Goal: Task Accomplishment & Management: Manage account settings

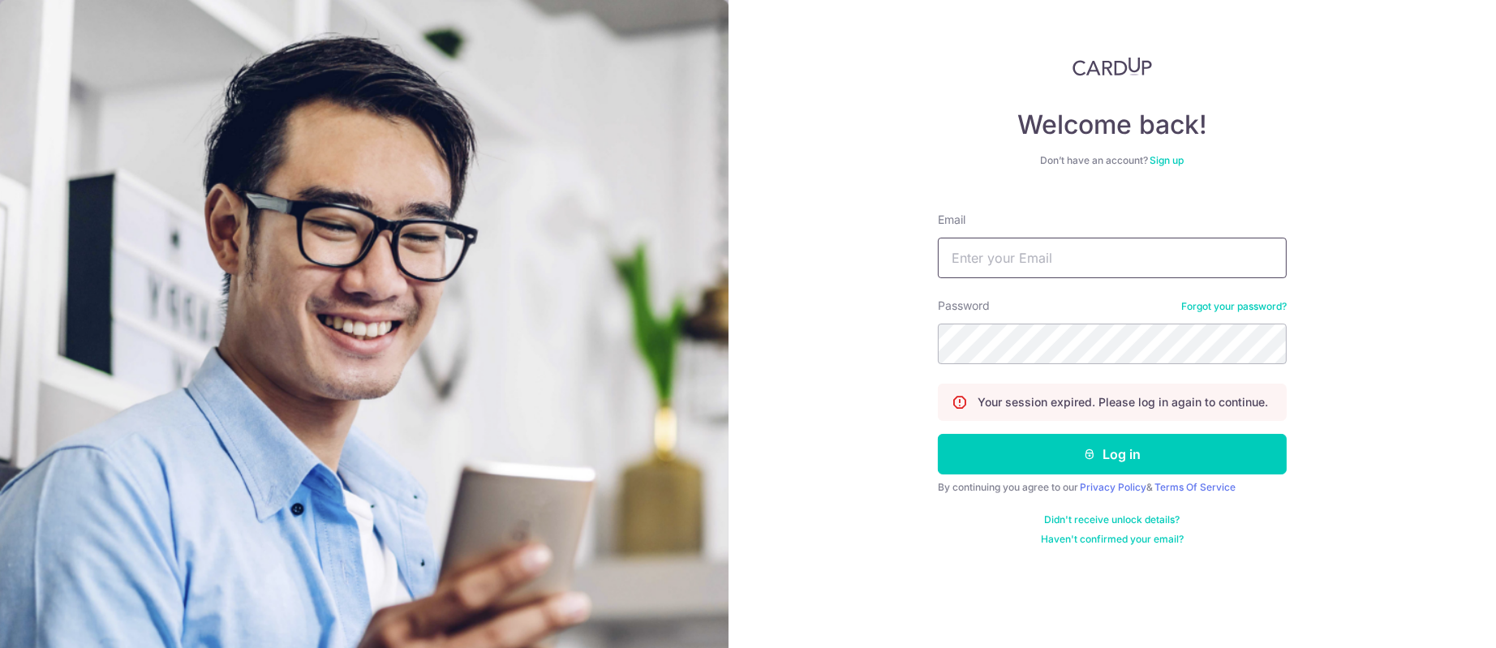
type input "[PERSON_NAME][EMAIL_ADDRESS][DOMAIN_NAME]"
click at [1042, 468] on button "Log in" at bounding box center [1112, 454] width 349 height 41
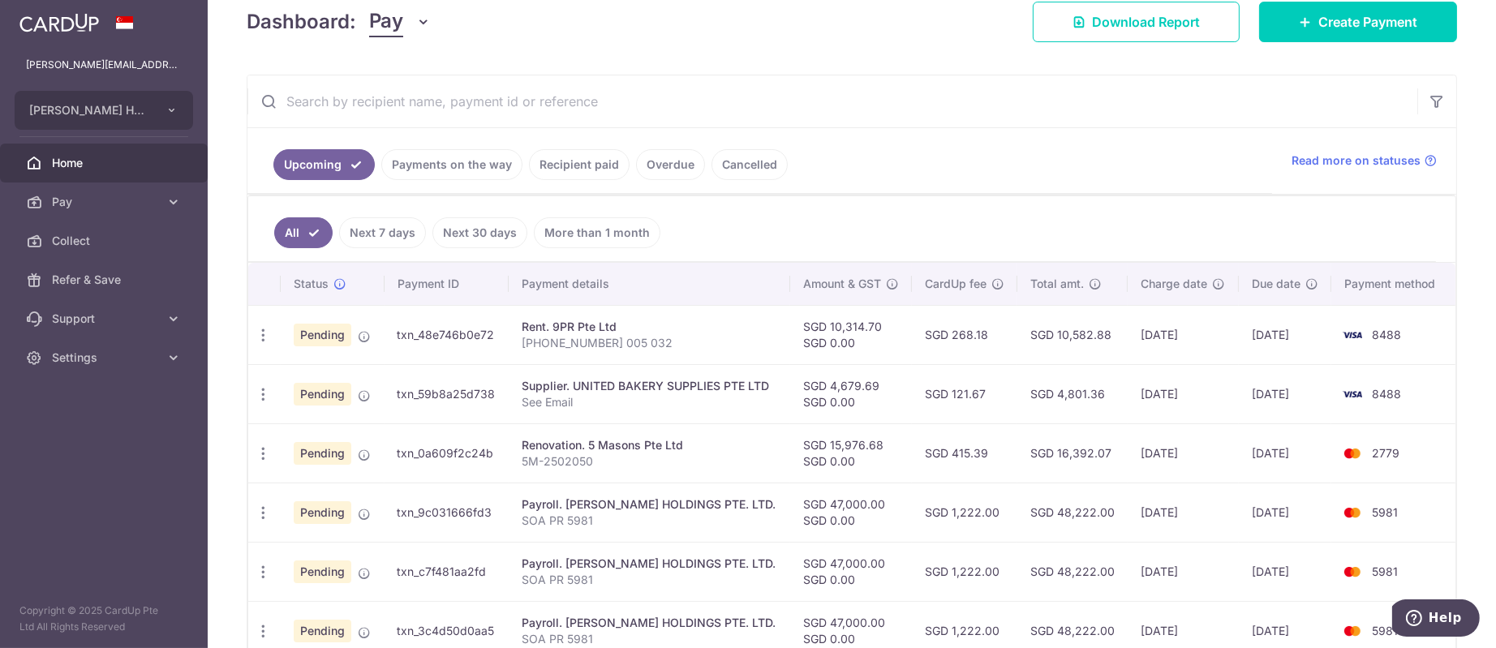
scroll to position [365, 0]
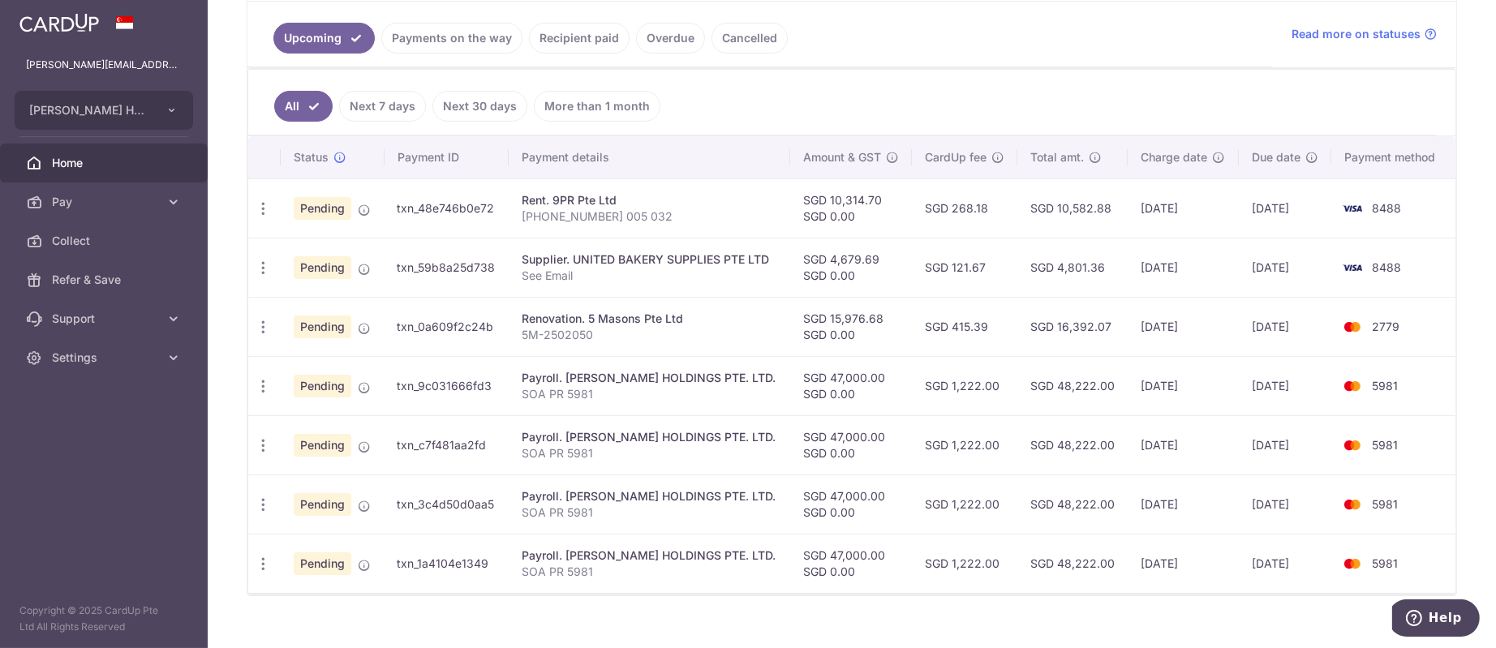
click at [732, 37] on link "Cancelled" at bounding box center [749, 38] width 76 height 31
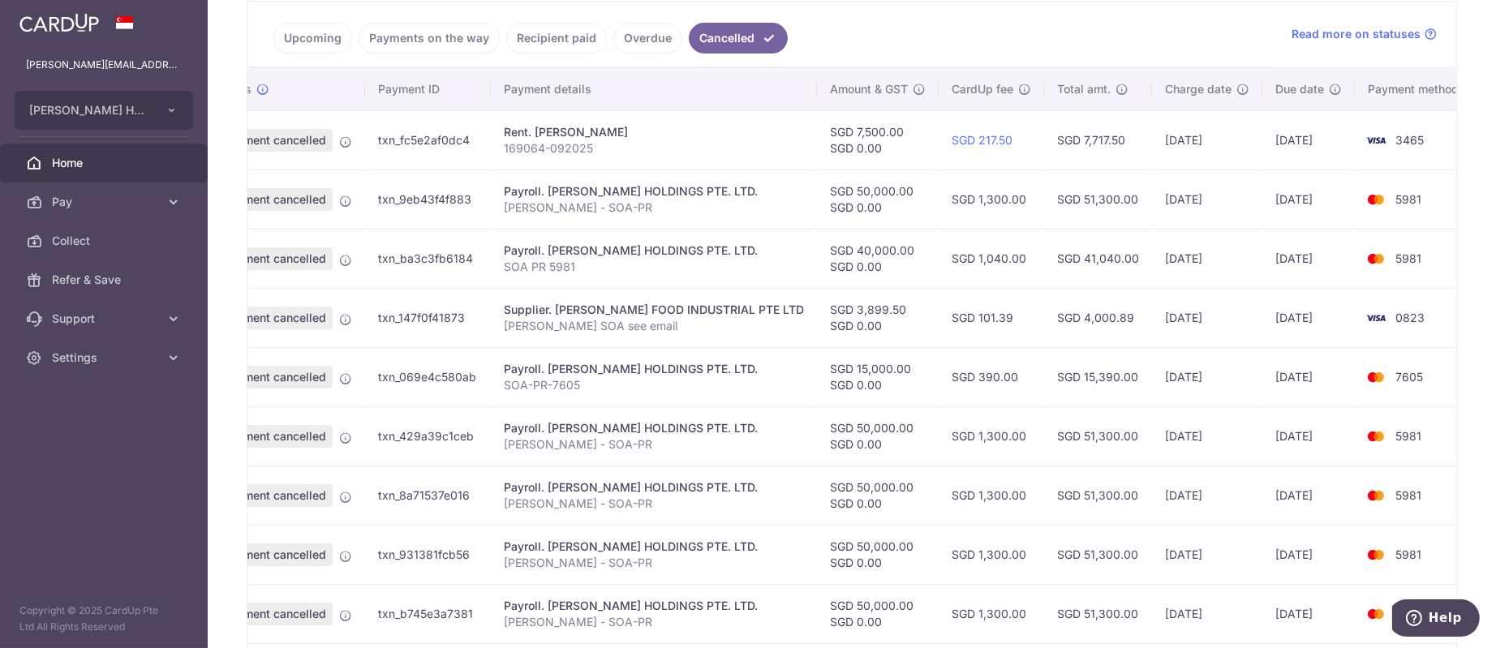
scroll to position [0, 0]
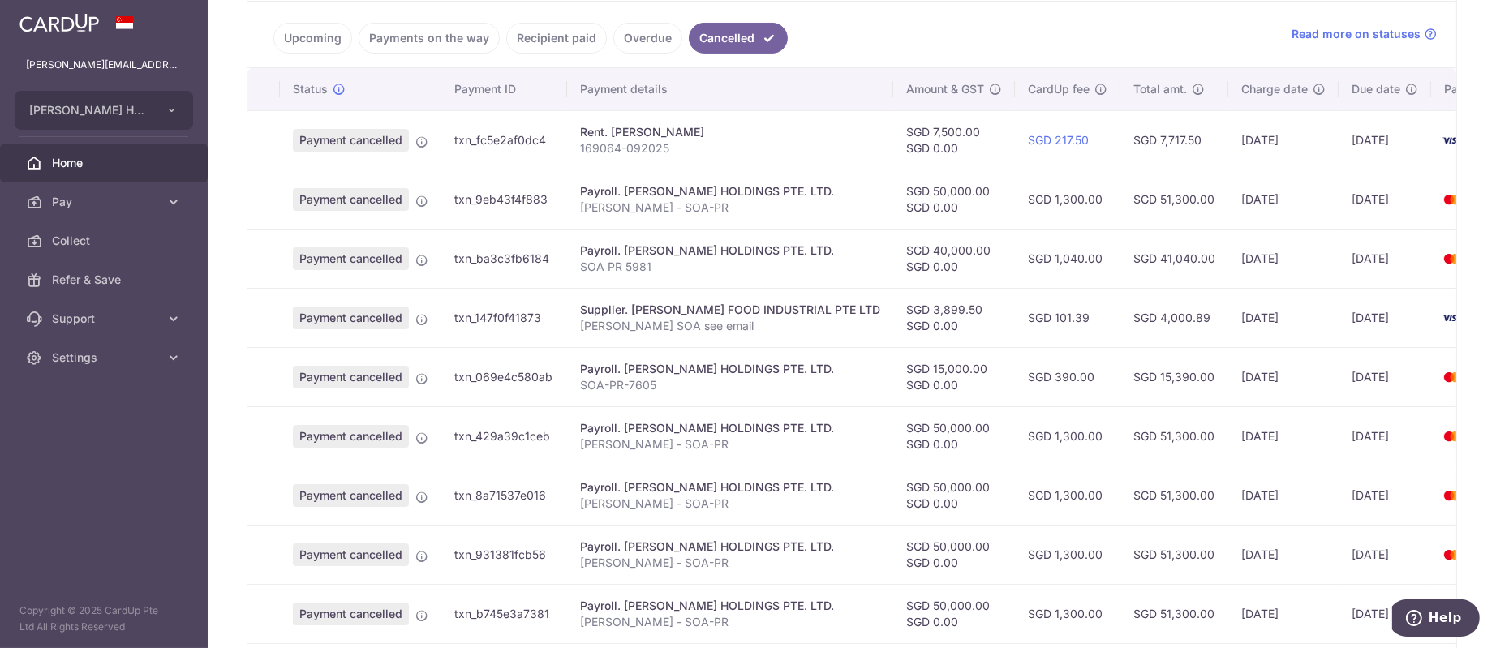
drag, startPoint x: 752, startPoint y: 204, endPoint x: 693, endPoint y: 193, distance: 60.1
click at [693, 193] on td "Payroll. [PERSON_NAME] HOLDINGS PTE. LTD. [PERSON_NAME] - SOA-PR" at bounding box center [730, 199] width 326 height 59
click at [693, 193] on div "Payroll. [PERSON_NAME] HOLDINGS PTE. LTD." at bounding box center [730, 191] width 300 height 16
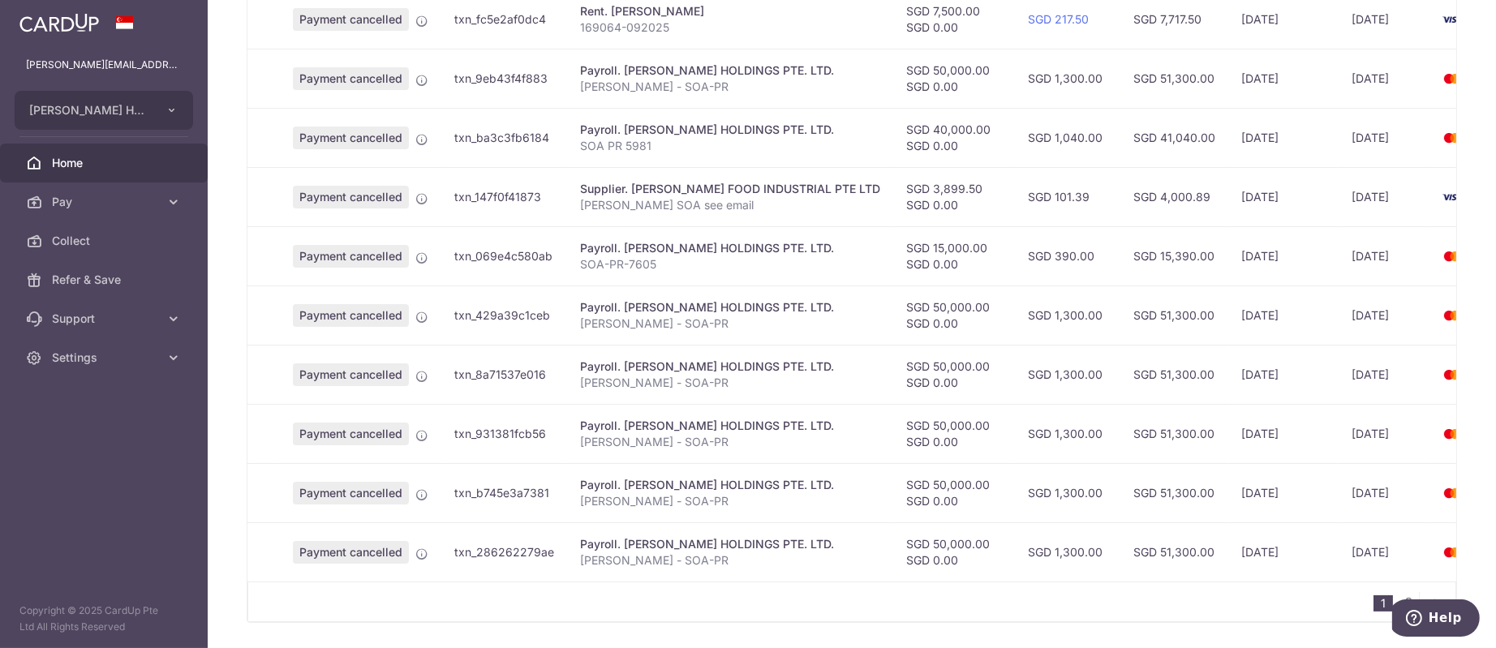
scroll to position [121, 0]
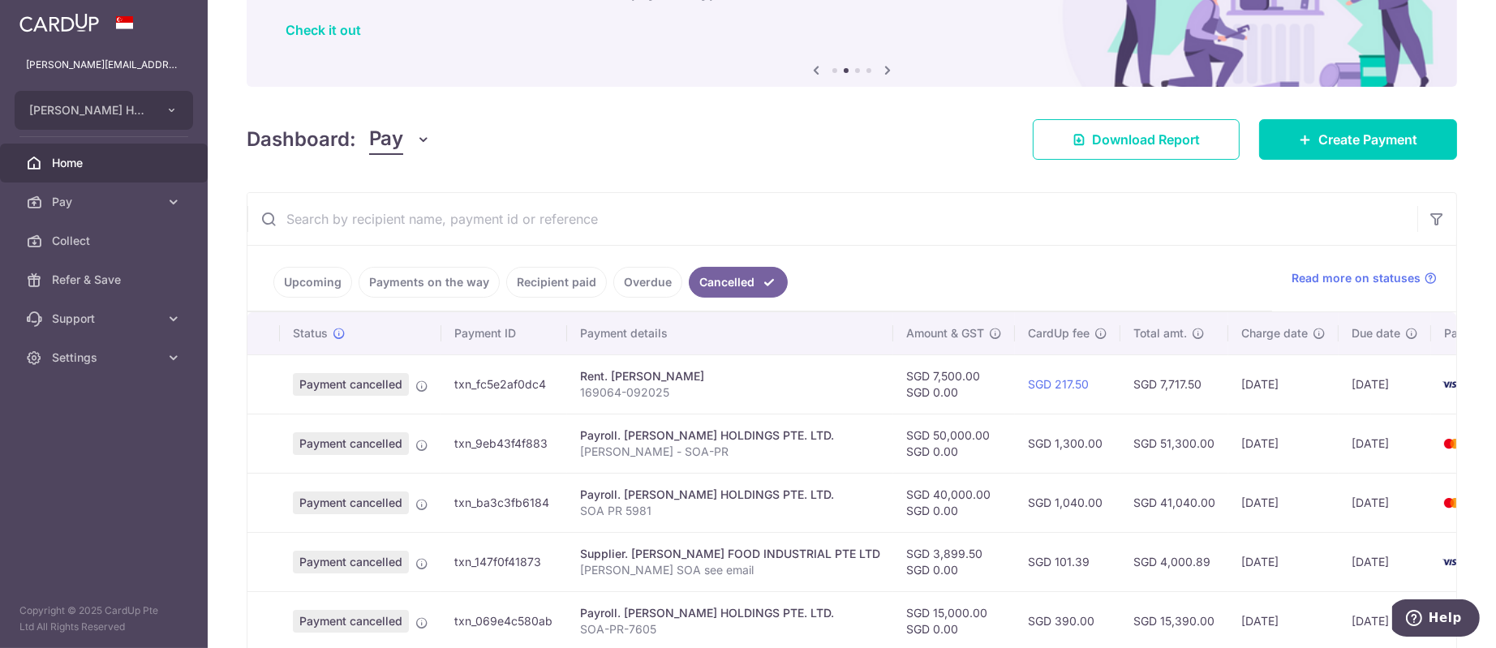
click at [543, 282] on link "Recipient paid" at bounding box center [556, 282] width 101 height 31
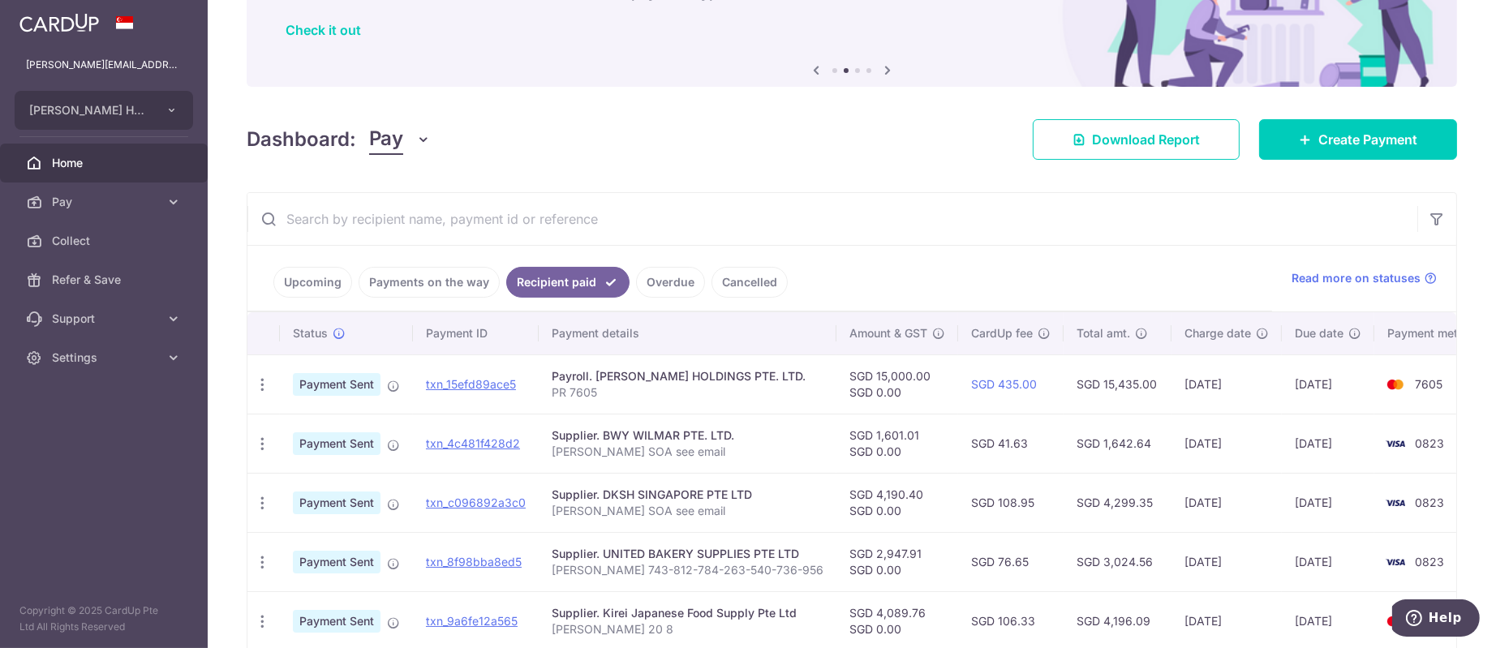
click at [310, 276] on link "Upcoming" at bounding box center [312, 282] width 79 height 31
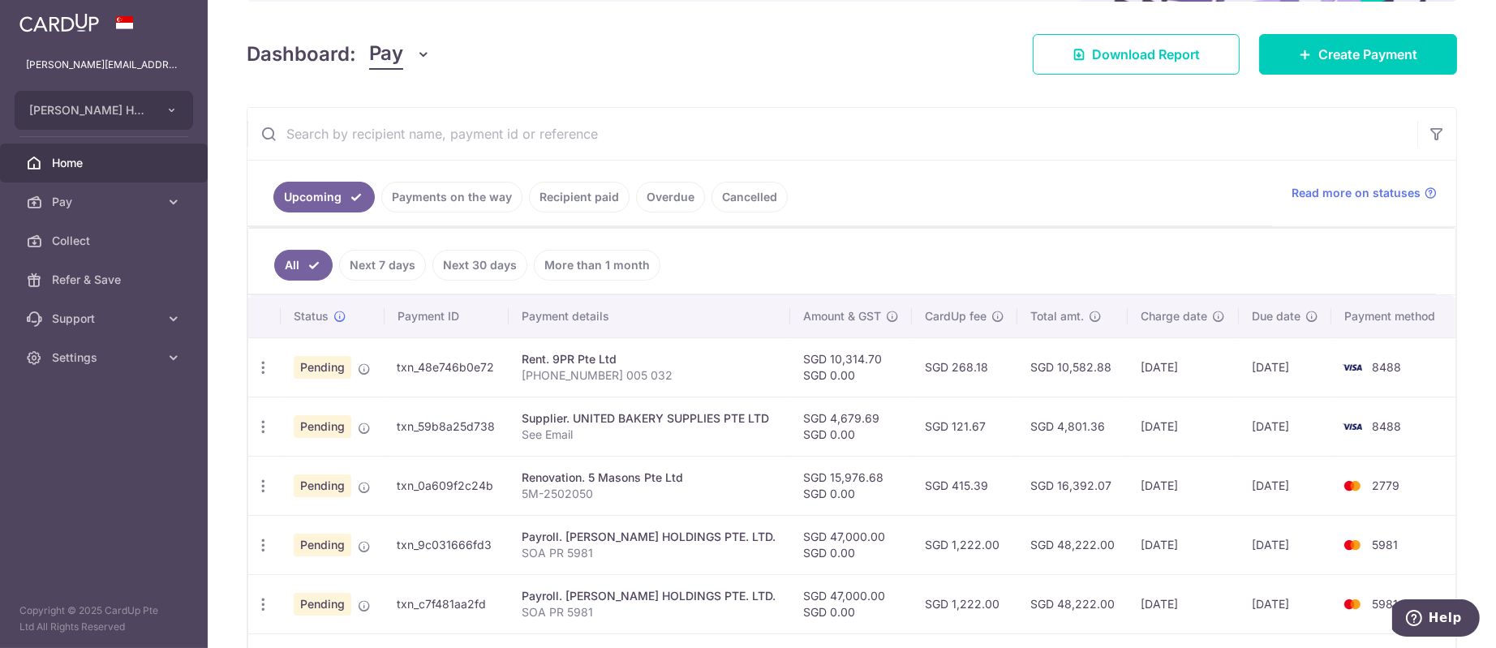
scroll to position [243, 0]
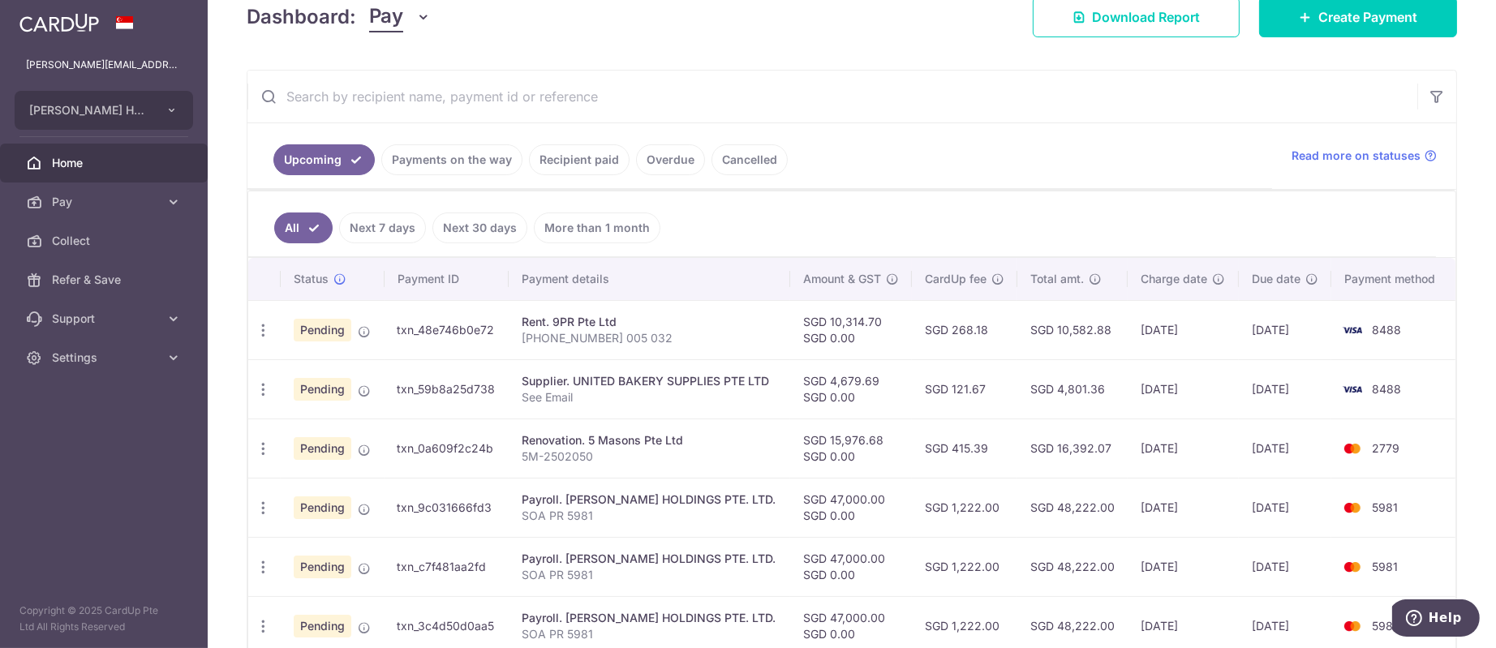
click at [672, 159] on link "Overdue" at bounding box center [670, 159] width 69 height 31
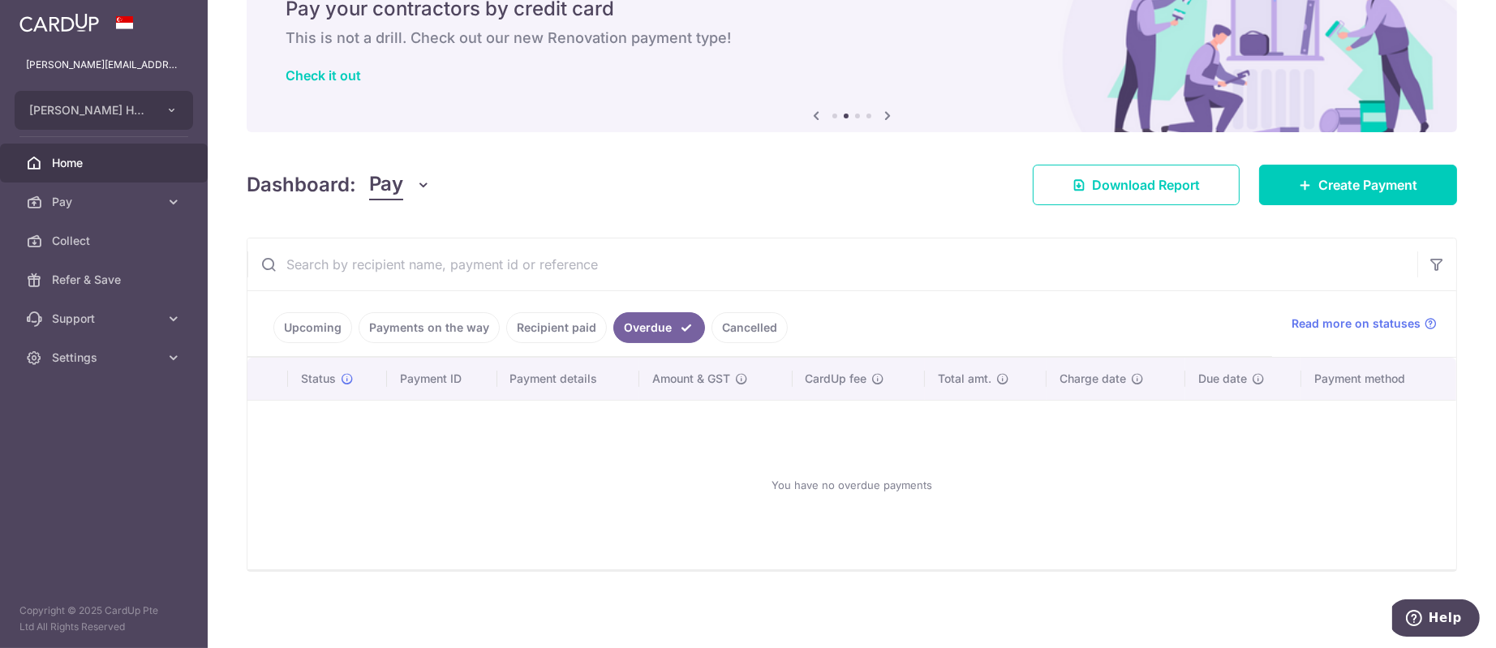
click at [714, 329] on link "Cancelled" at bounding box center [749, 327] width 76 height 31
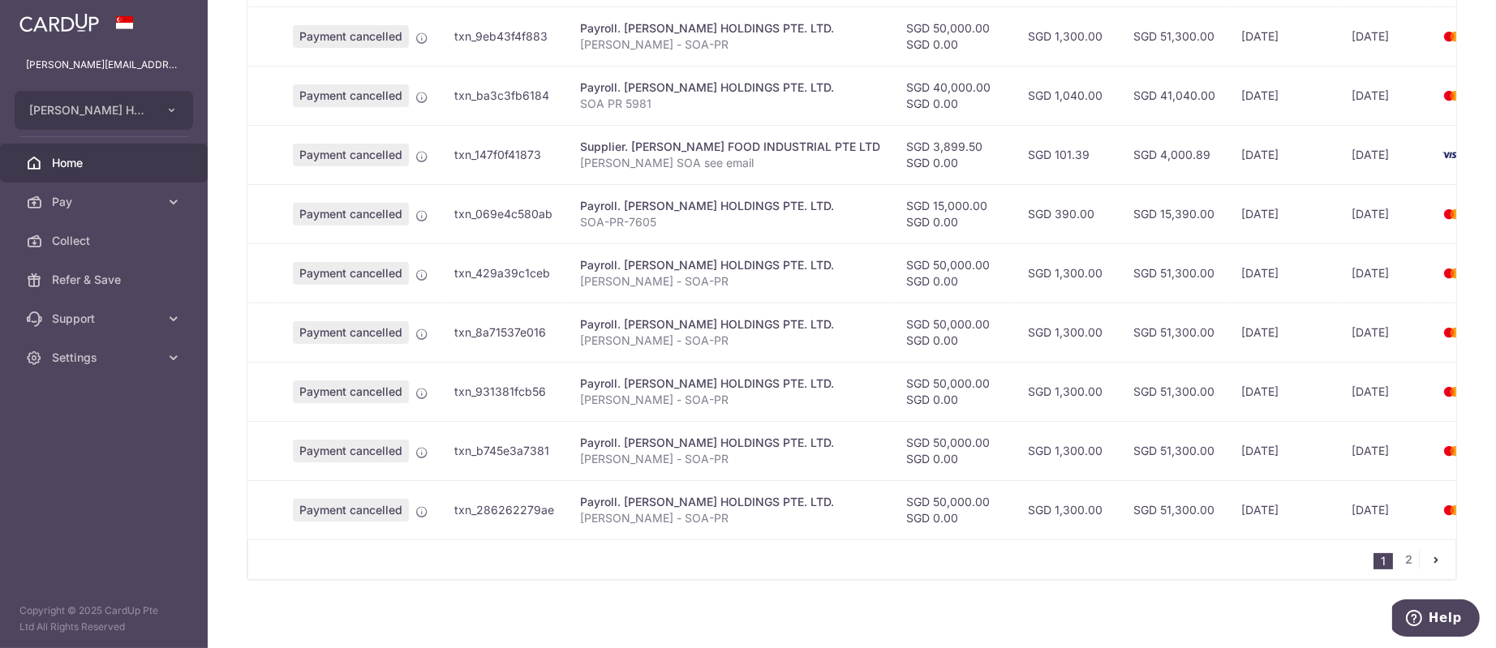
scroll to position [548, 0]
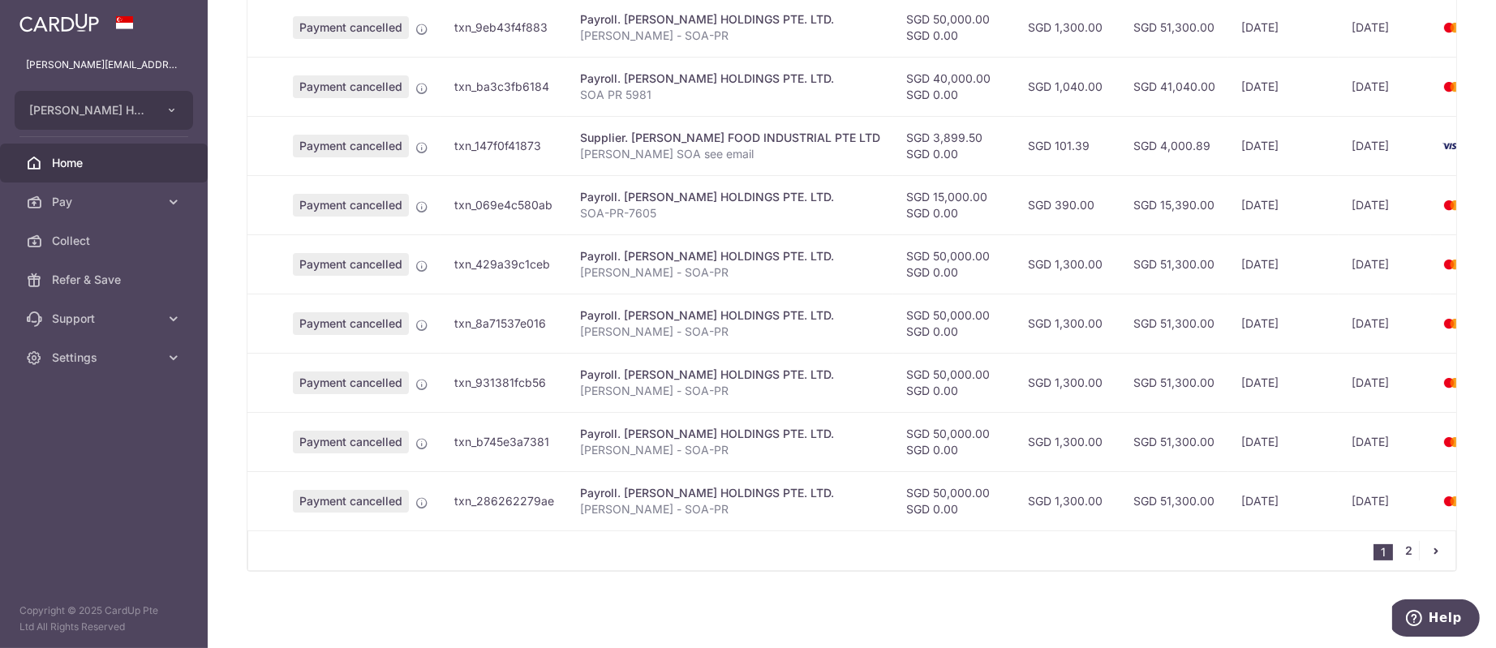
click at [1399, 547] on link "2" at bounding box center [1408, 550] width 19 height 19
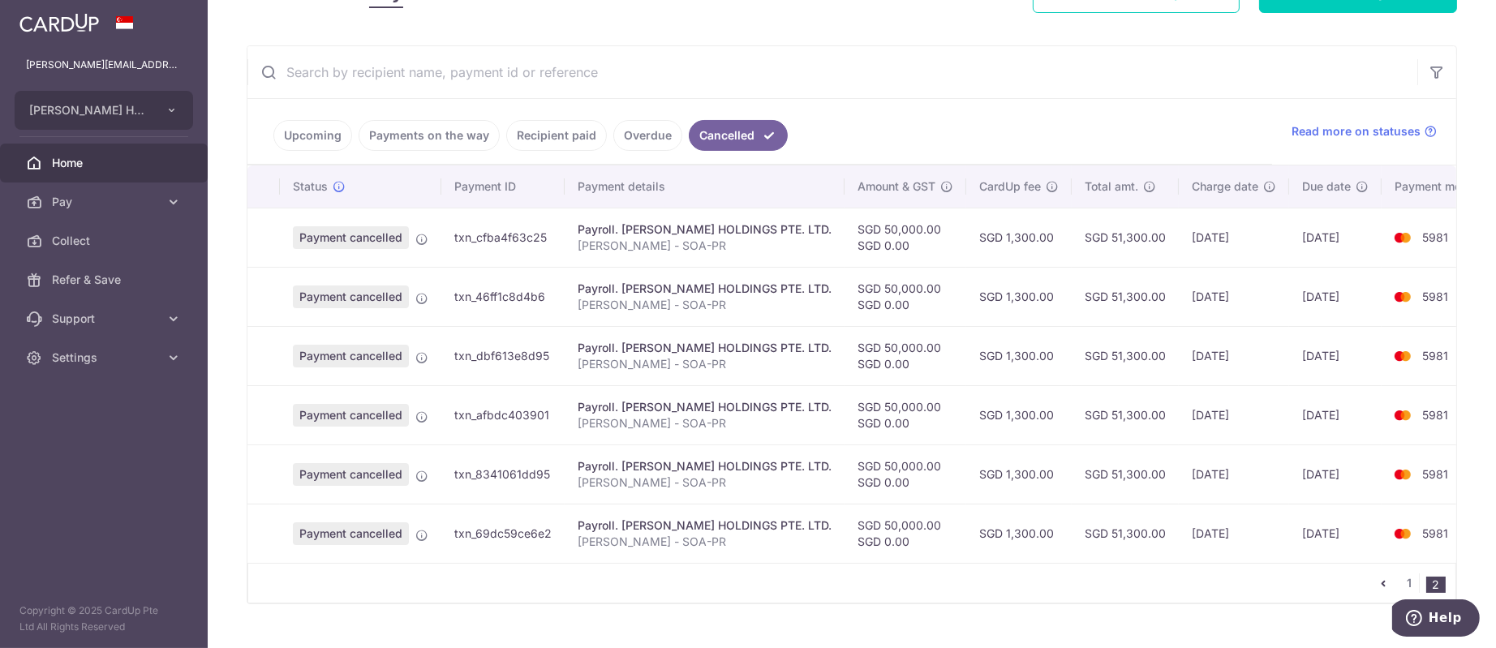
scroll to position [311, 0]
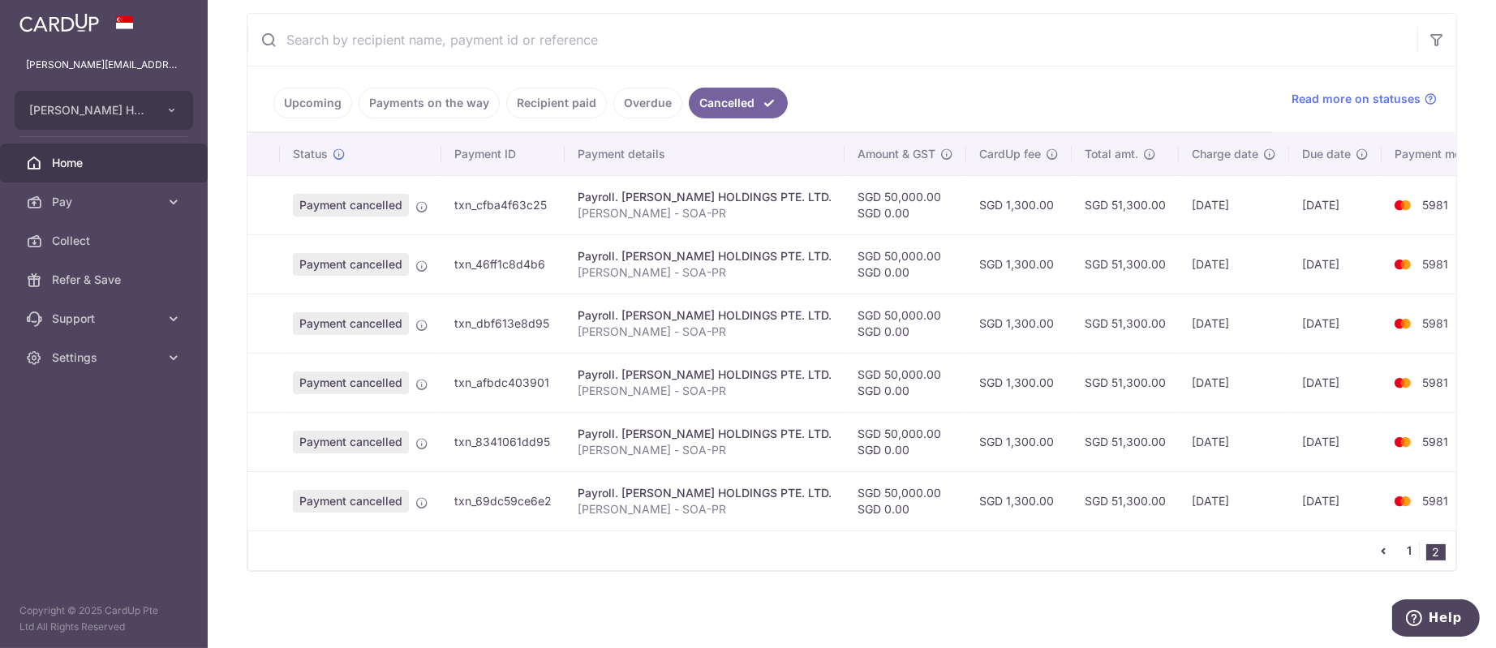
click at [1399, 546] on link "1" at bounding box center [1408, 550] width 19 height 19
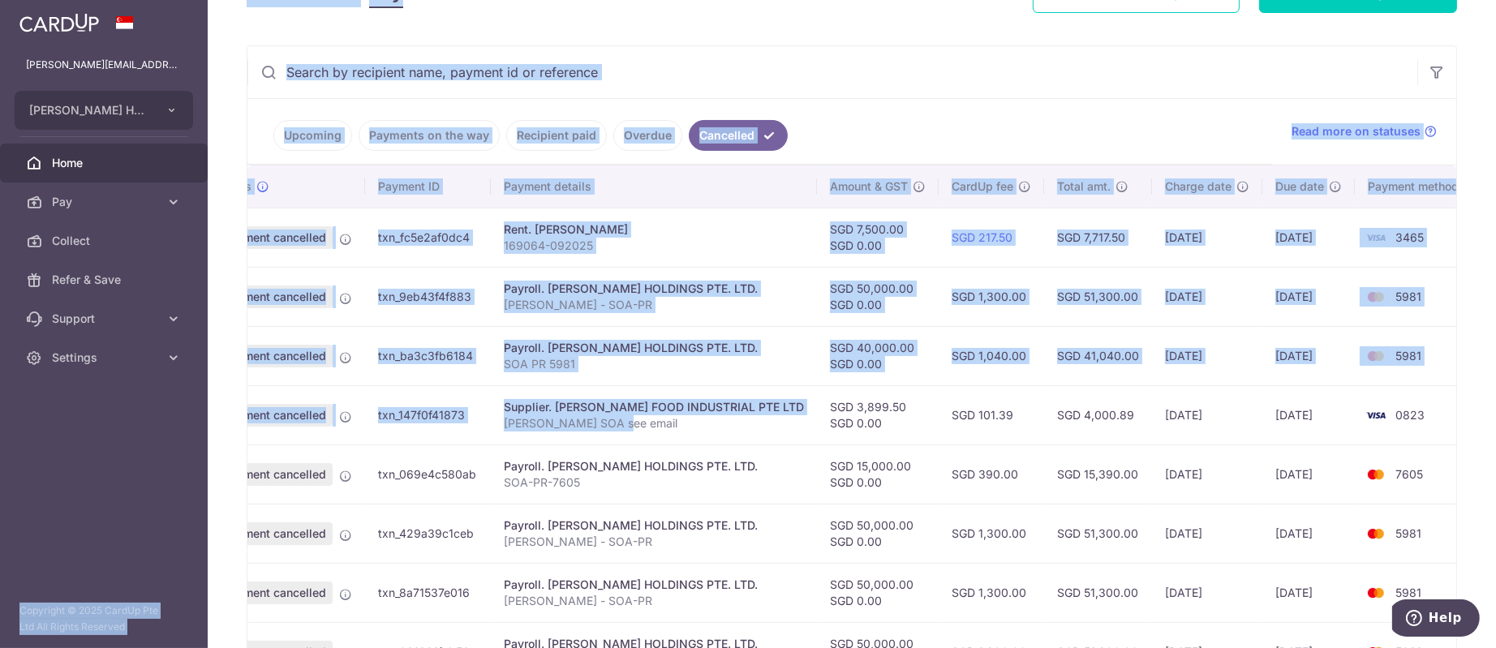
scroll to position [0, 0]
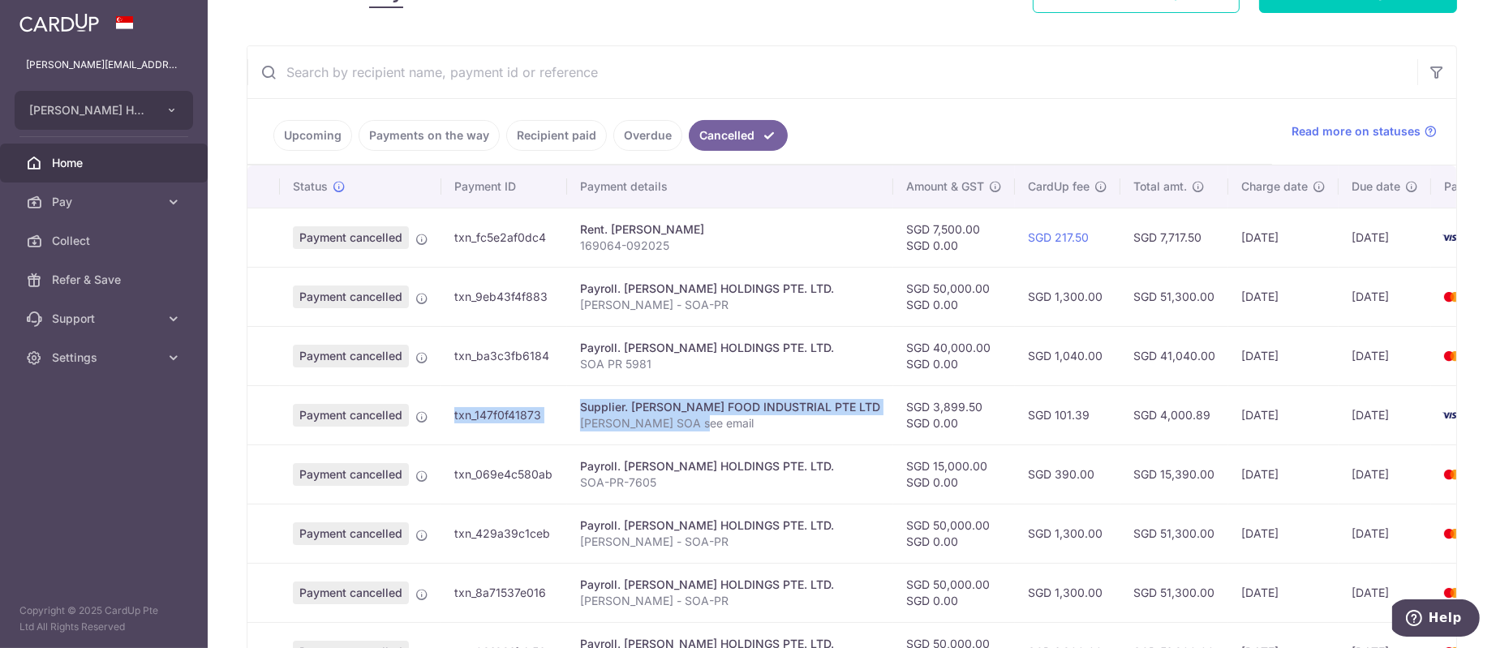
drag, startPoint x: 710, startPoint y: 436, endPoint x: 411, endPoint y: 426, distance: 299.4
click at [411, 426] on tr "Payment cancelled txn_147f0f41873 Supplier. [PERSON_NAME] FOOD INDUSTRIAL PTE L…" at bounding box center [900, 414] width 1307 height 59
click at [416, 413] on icon at bounding box center [421, 416] width 13 height 13
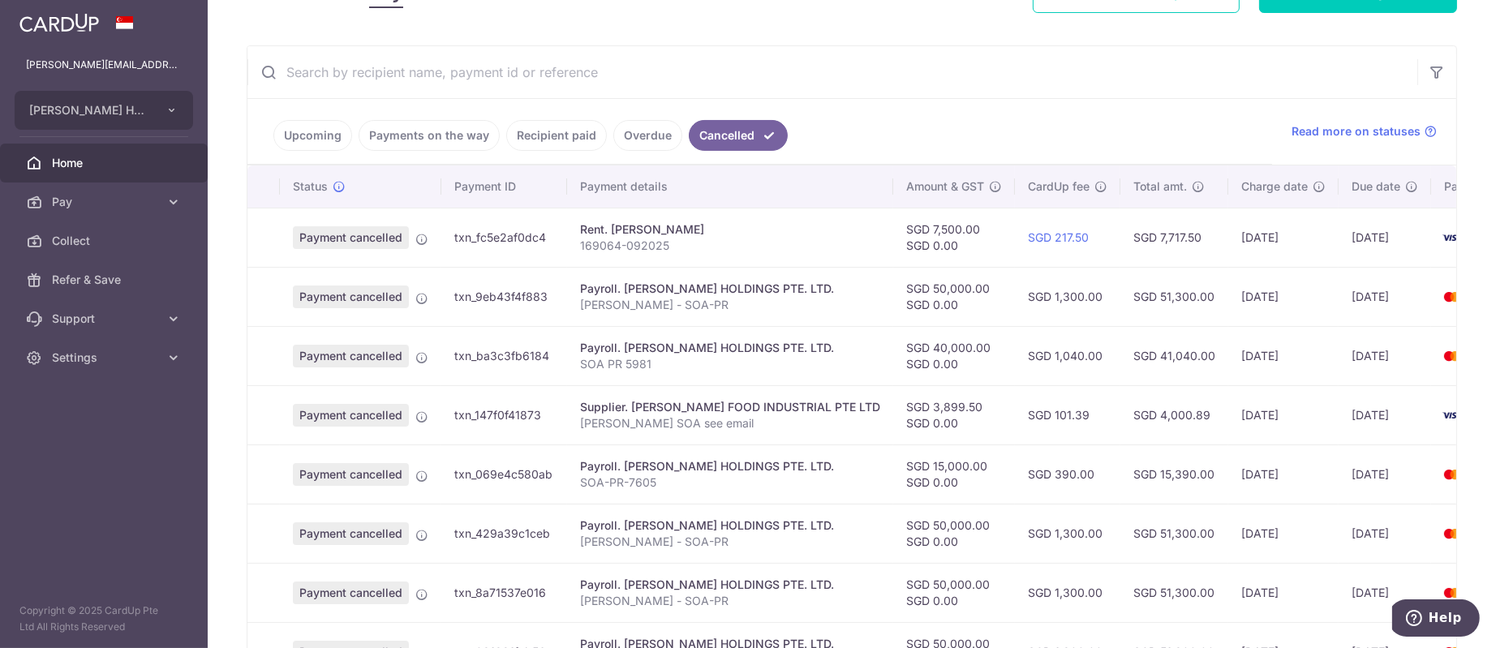
click at [367, 415] on span "Payment cancelled" at bounding box center [351, 415] width 116 height 23
click at [867, 145] on ul "Upcoming Payments on the way Recipient paid Overdue Cancelled" at bounding box center [759, 132] width 1024 height 66
click at [313, 139] on link "Upcoming" at bounding box center [312, 135] width 79 height 31
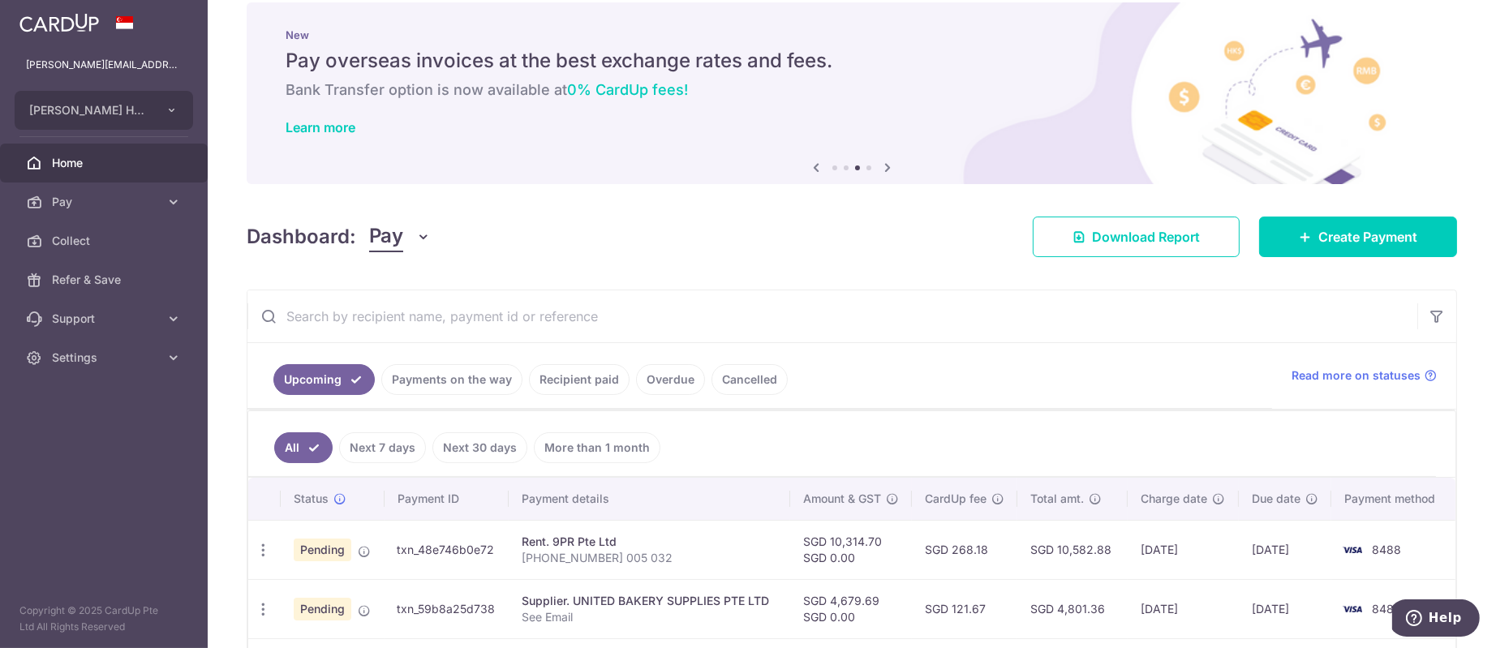
scroll to position [268, 0]
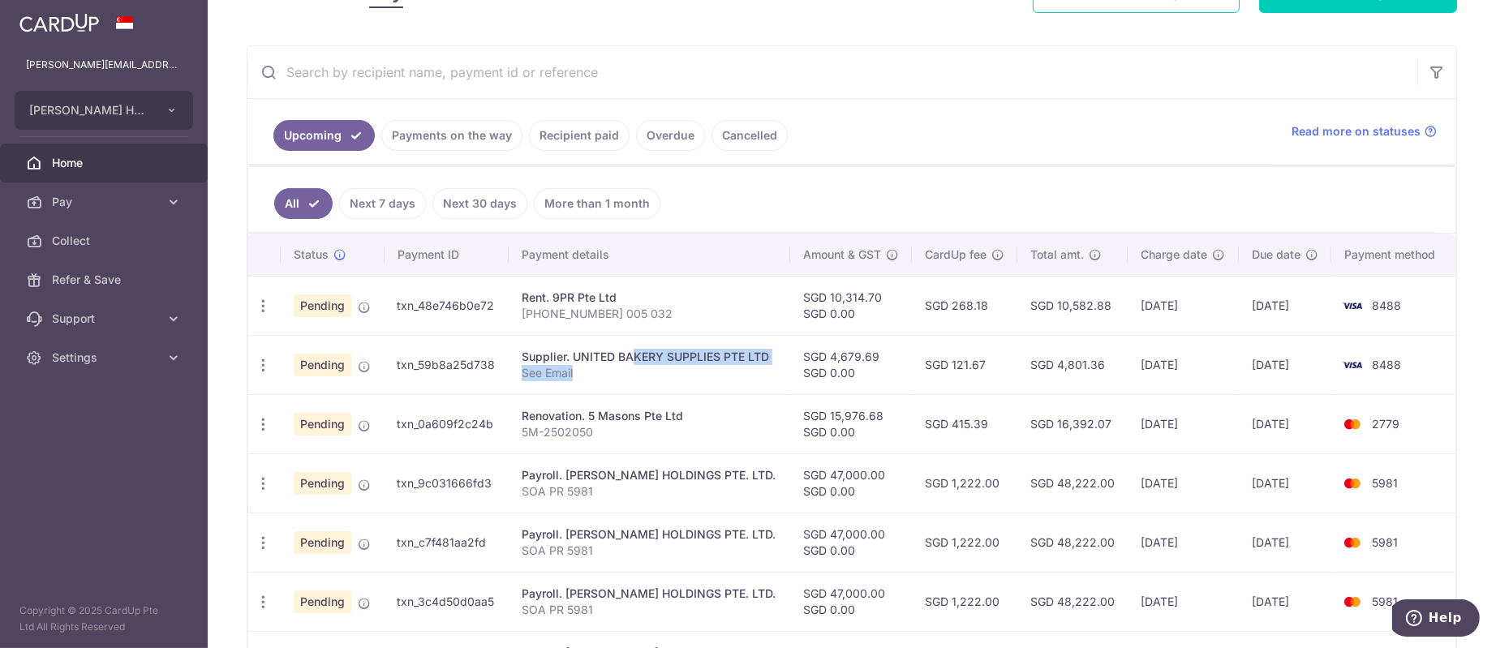
drag, startPoint x: 572, startPoint y: 353, endPoint x: 573, endPoint y: 366, distance: 13.0
click at [573, 366] on td "Supplier. UNITED BAKERY SUPPLIES PTE LTD See Email" at bounding box center [649, 364] width 281 height 59
click at [573, 366] on p "See Email" at bounding box center [648, 373] width 255 height 16
drag, startPoint x: 579, startPoint y: 349, endPoint x: 586, endPoint y: 367, distance: 19.7
click at [586, 367] on td "Supplier. UNITED BAKERY SUPPLIES PTE LTD See Email" at bounding box center [649, 364] width 281 height 59
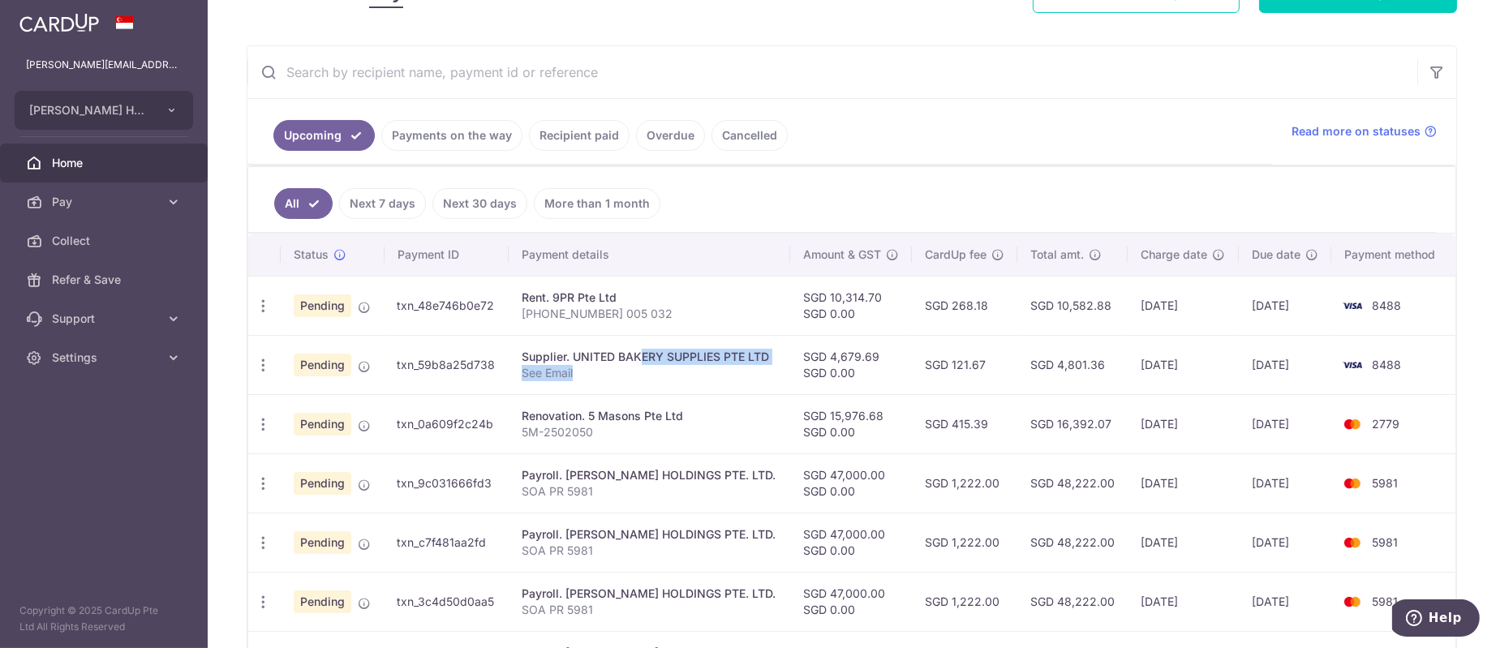
click at [586, 368] on p "See Email" at bounding box center [648, 373] width 255 height 16
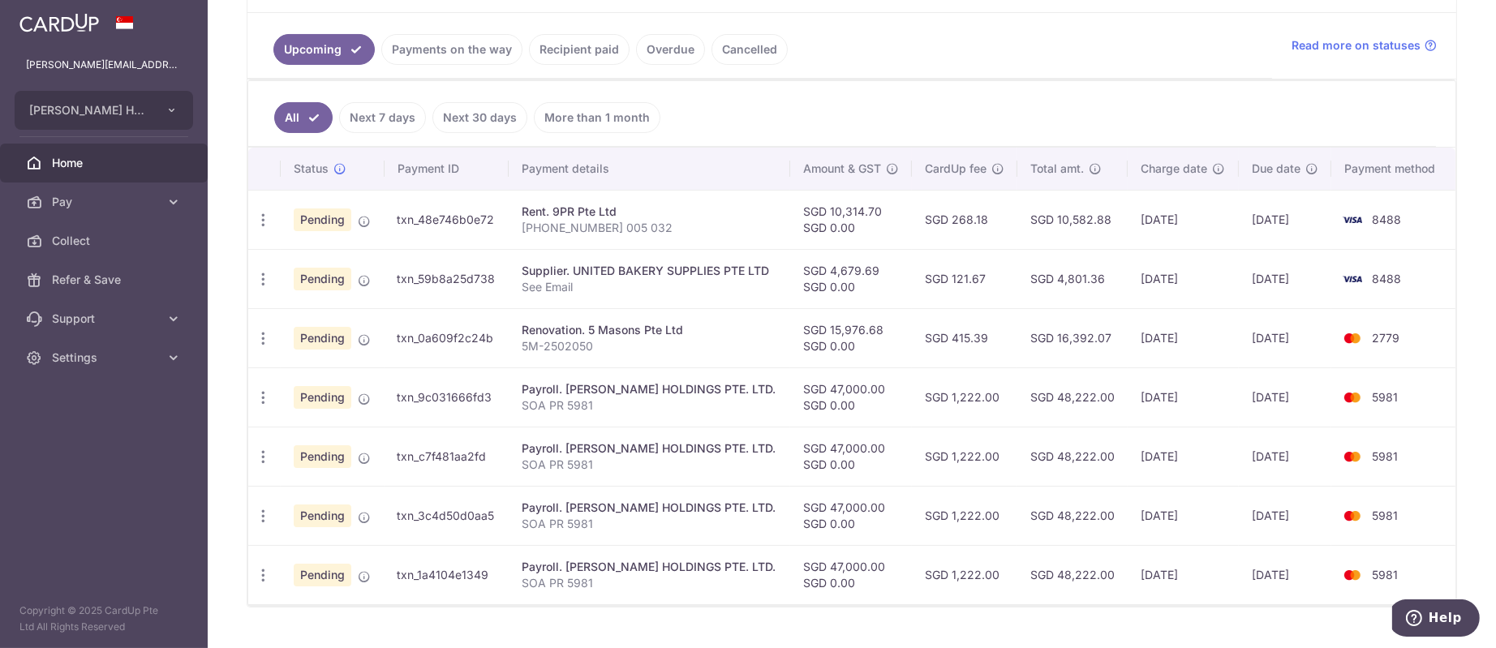
scroll to position [388, 0]
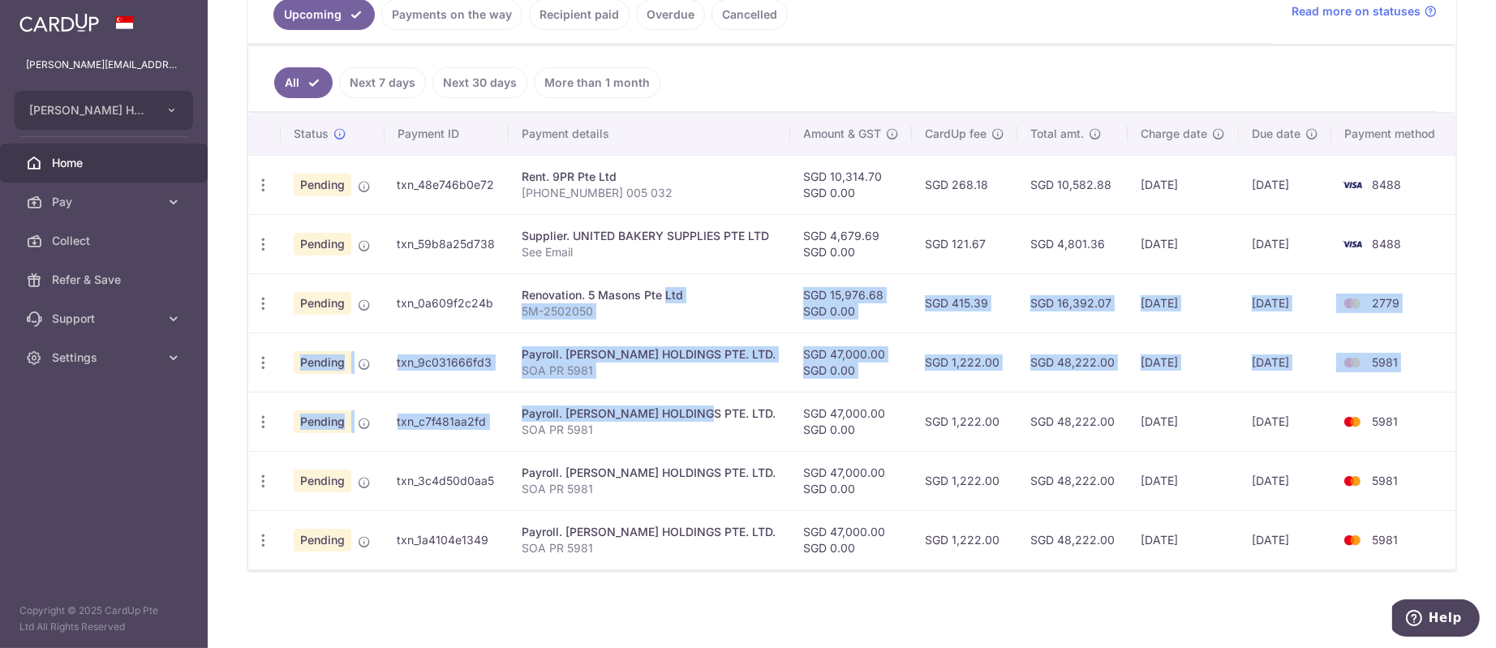
drag, startPoint x: 611, startPoint y: 291, endPoint x: 636, endPoint y: 399, distance: 110.8
click at [636, 399] on tbody "Update payment Cancel payment Pending txn_48e746b0e72 Rent. 9PR Pte Ltd [PHONE_…" at bounding box center [851, 362] width 1207 height 414
click at [632, 384] on td "Payroll. [PERSON_NAME] HOLDINGS PTE. LTD. SOA PR 5981" at bounding box center [649, 362] width 281 height 59
drag, startPoint x: 652, startPoint y: 315, endPoint x: 707, endPoint y: 278, distance: 66.6
click at [707, 278] on td "Renovation. 5 Masons Pte Ltd 5M-2502050" at bounding box center [649, 302] width 281 height 59
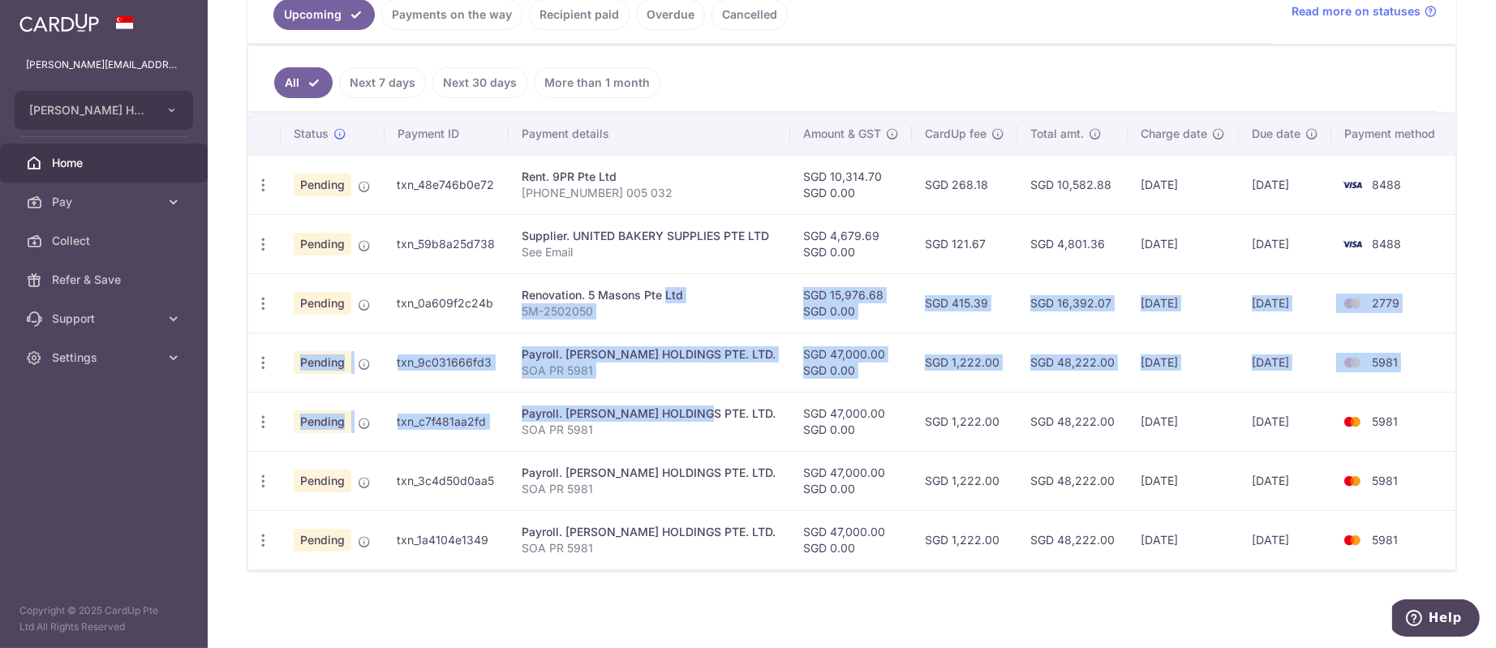
click at [708, 279] on td "Renovation. 5 Masons Pte Ltd 5M-2502050" at bounding box center [649, 302] width 281 height 59
click at [710, 279] on td "Renovation. 5 Masons Pte Ltd 5M-2502050" at bounding box center [649, 302] width 281 height 59
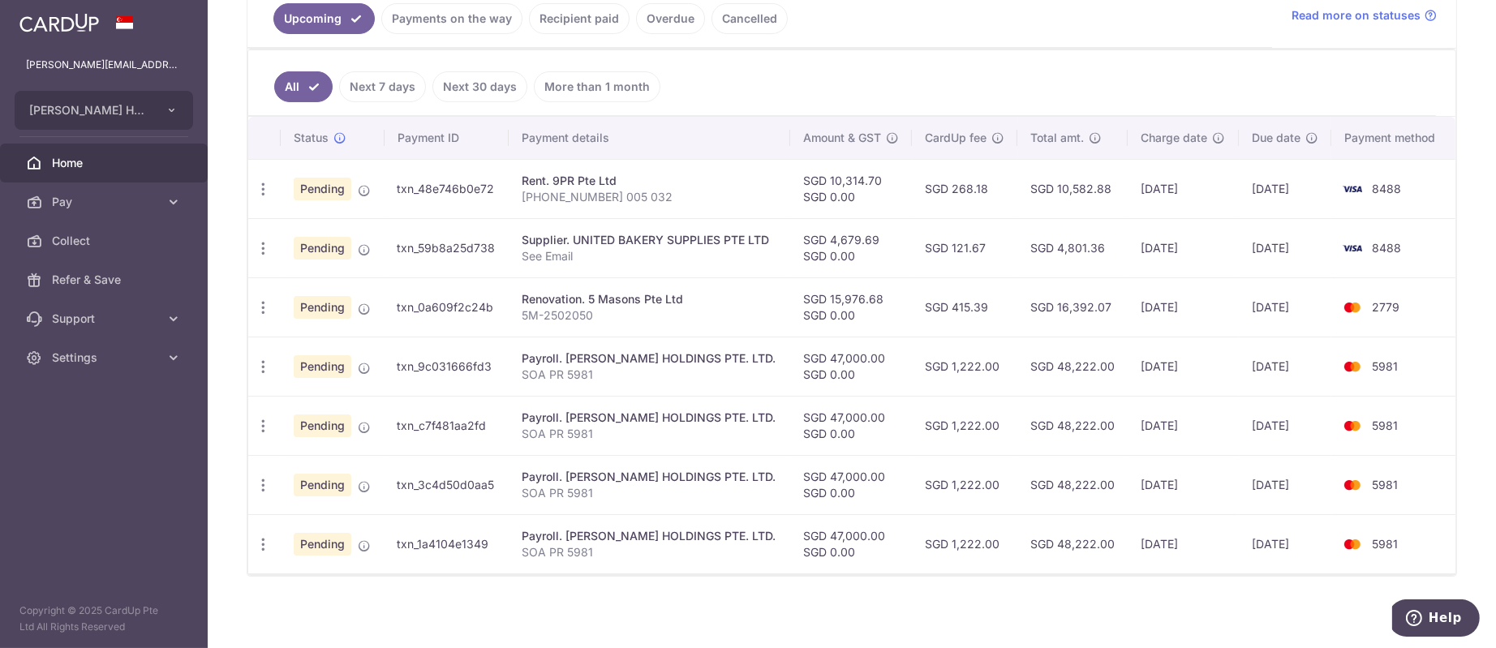
scroll to position [401, 0]
